Goal: Task Accomplishment & Management: Manage account settings

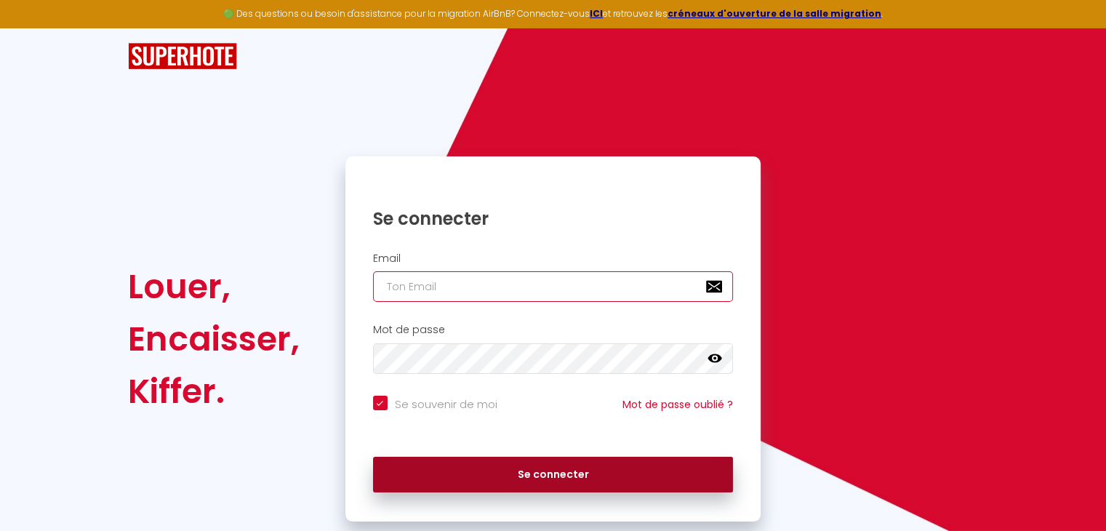
type input "[EMAIL_ADDRESS][DOMAIN_NAME]"
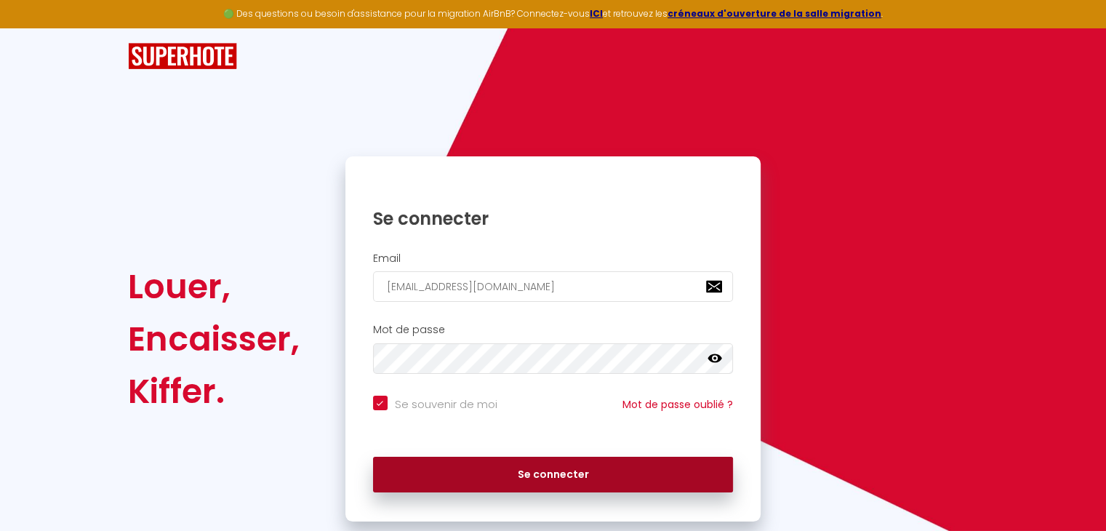
click at [526, 472] on button "Se connecter" at bounding box center [553, 474] width 361 height 36
checkbox input "true"
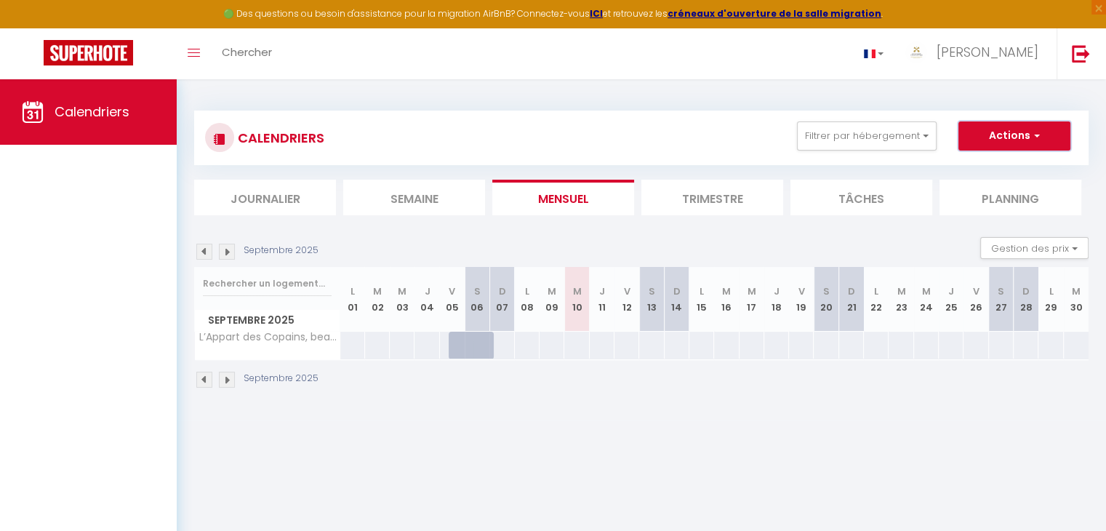
click at [1036, 137] on span "button" at bounding box center [1034, 135] width 9 height 15
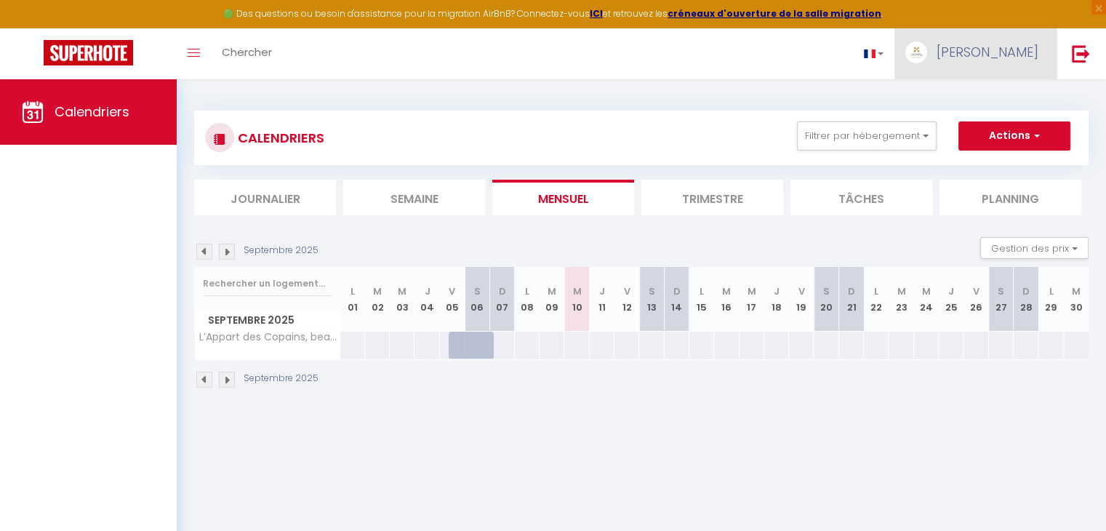
click at [1015, 56] on span "[PERSON_NAME]" at bounding box center [987, 52] width 102 height 18
click at [991, 96] on link "Paramètres" at bounding box center [998, 101] width 108 height 25
select select "fr"
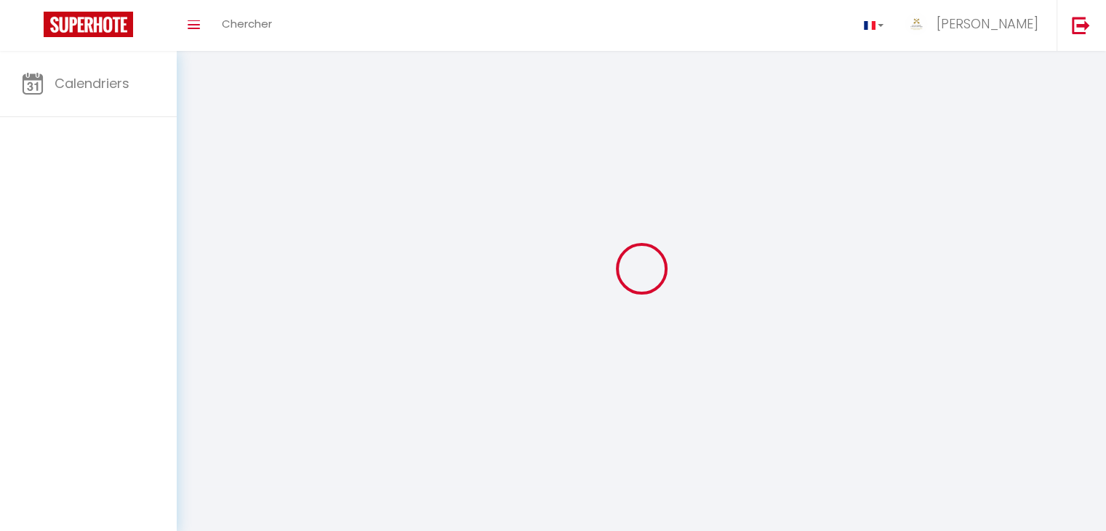
type input "[PERSON_NAME]"
type input "Mme"
type input "0630066547"
type input "[STREET_ADDRESS]"
type input "67120"
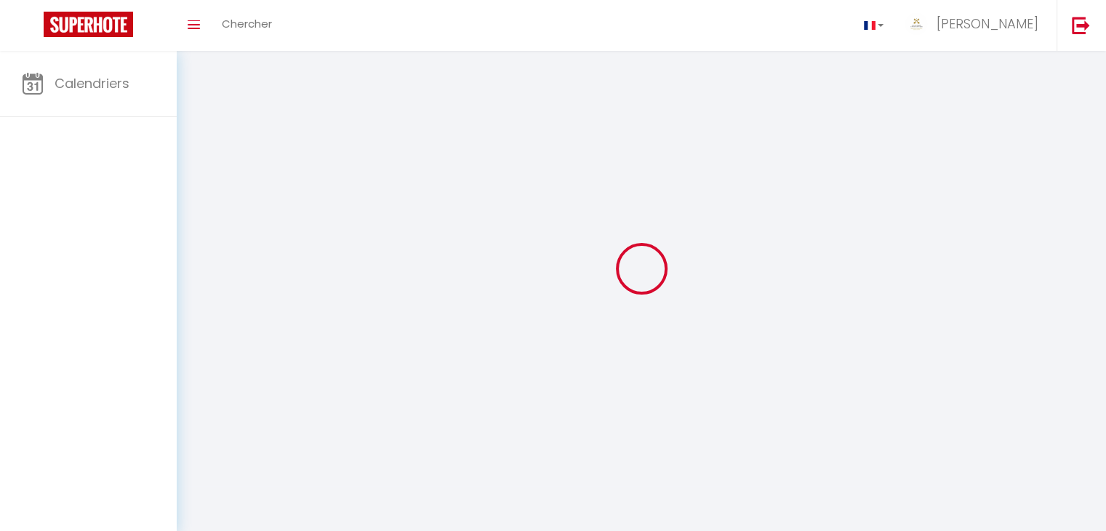
type input "KOLBSHEIM"
type input "[URL][DOMAIN_NAME]"
select select "28"
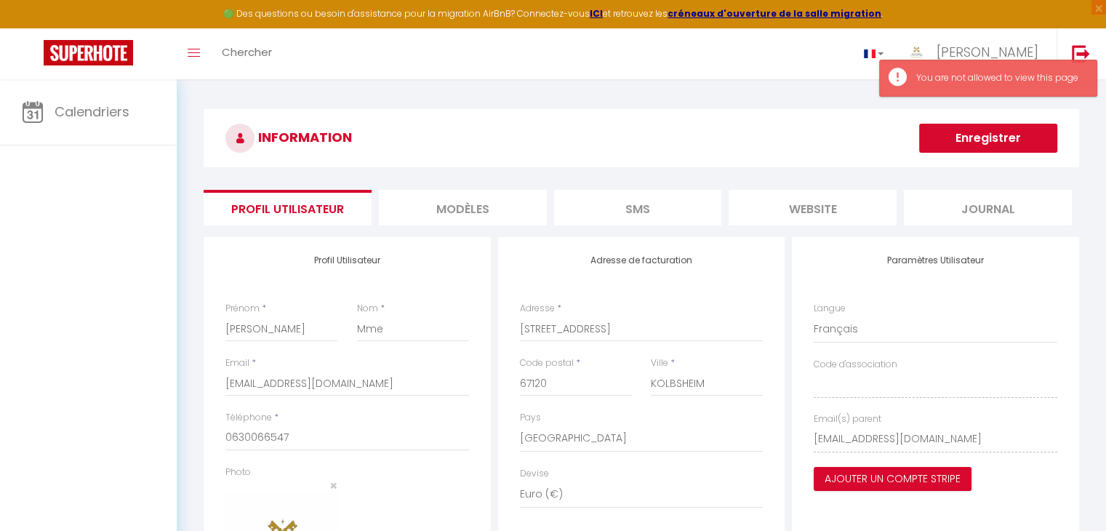
click at [491, 209] on li "MODÈLES" at bounding box center [463, 208] width 168 height 36
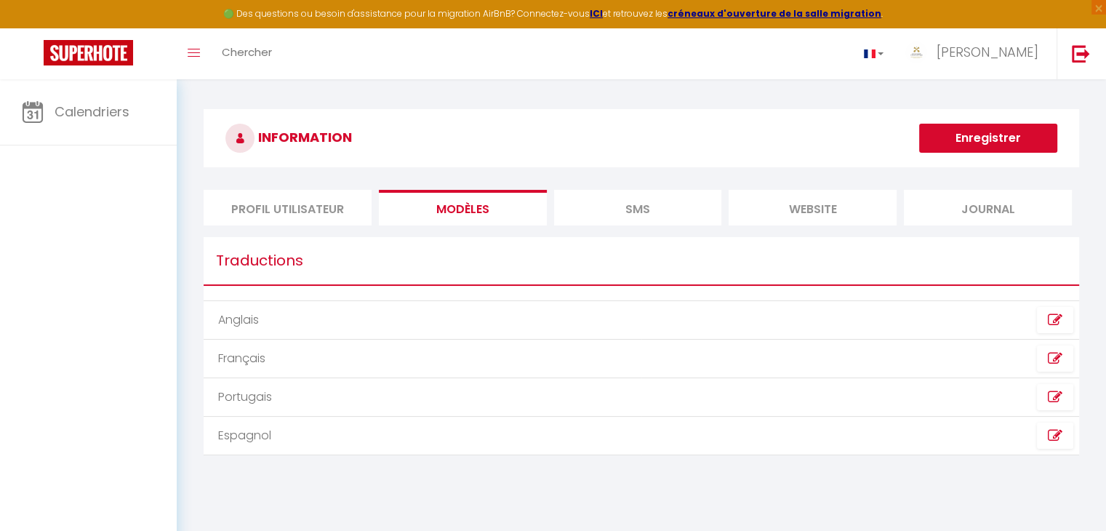
click at [956, 198] on li "Journal" at bounding box center [988, 208] width 168 height 36
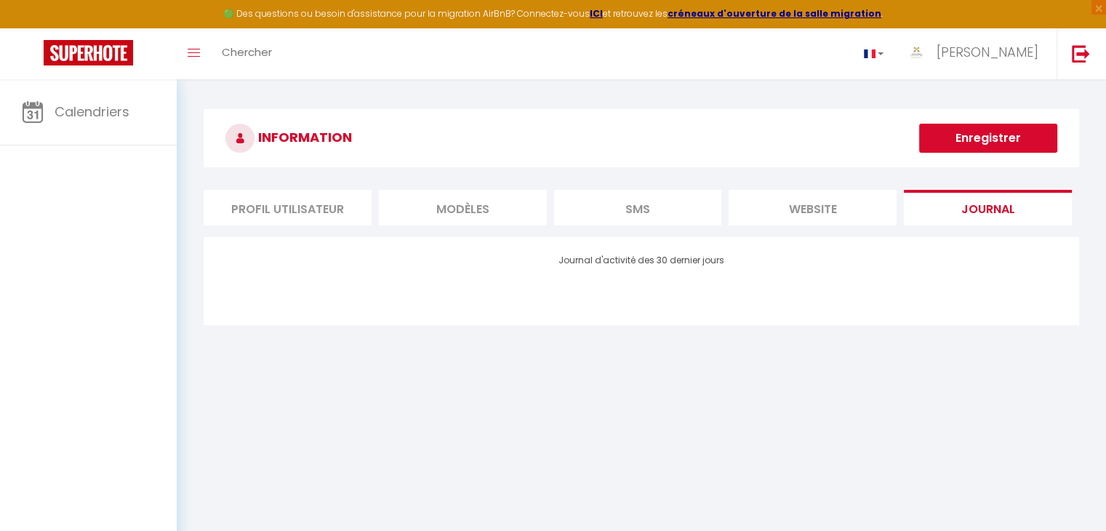
click at [838, 210] on li "website" at bounding box center [812, 208] width 168 height 36
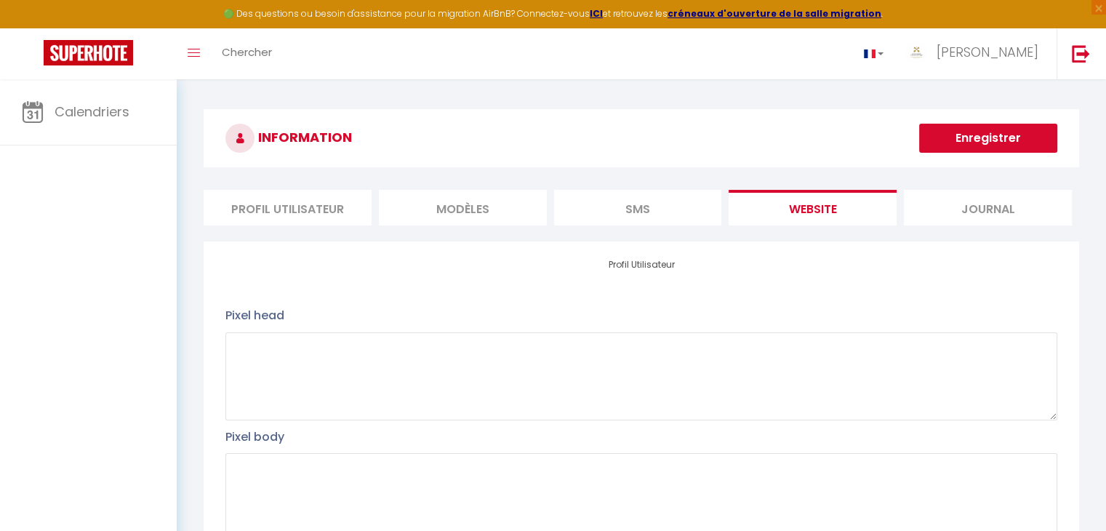
click at [634, 216] on li "SMS" at bounding box center [638, 208] width 168 height 36
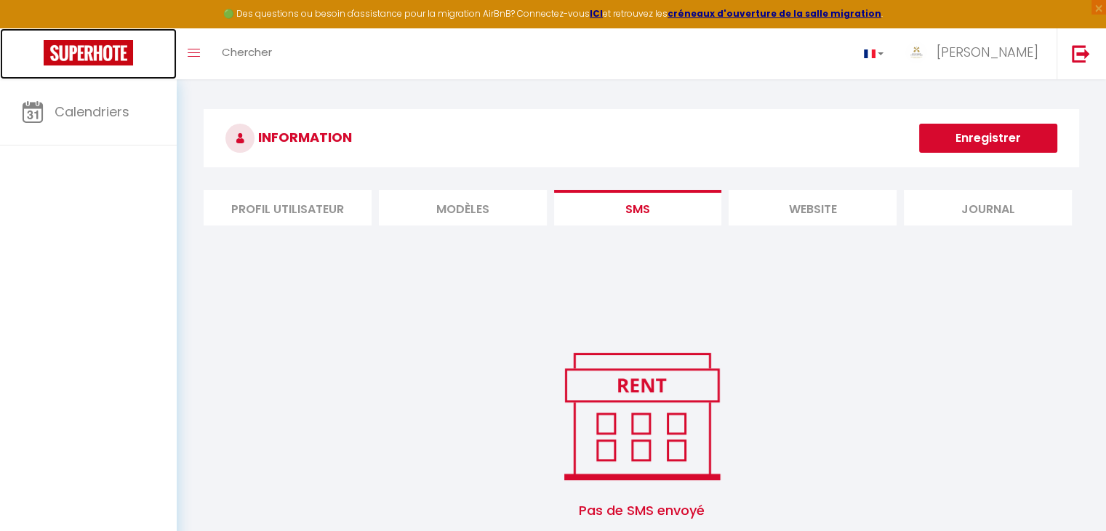
click at [110, 58] on img at bounding box center [88, 52] width 89 height 25
